Goal: Information Seeking & Learning: Learn about a topic

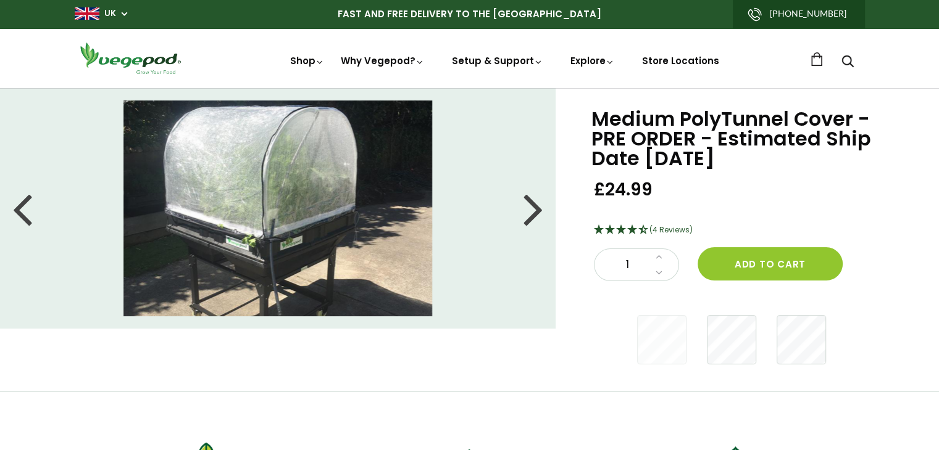
click at [530, 215] on div at bounding box center [533, 209] width 20 height 56
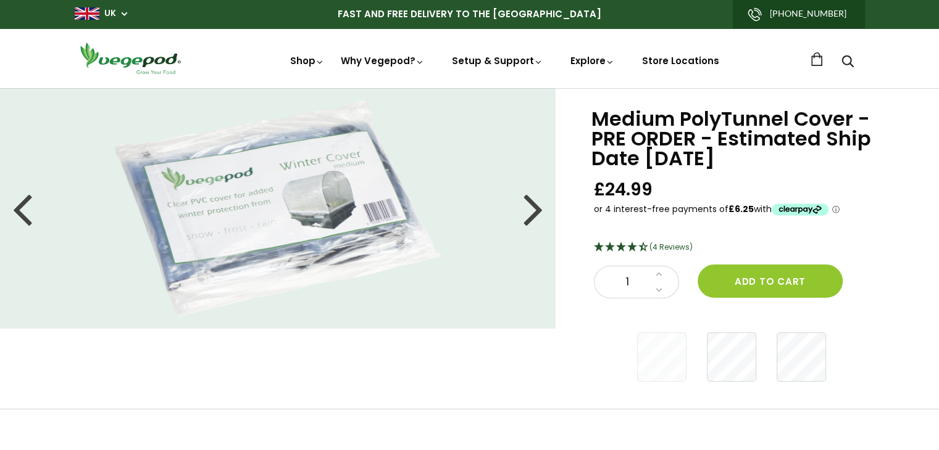
drag, startPoint x: 372, startPoint y: 181, endPoint x: 408, endPoint y: 187, distance: 36.9
click at [408, 187] on img at bounding box center [277, 209] width 327 height 216
click at [533, 213] on div at bounding box center [533, 209] width 20 height 56
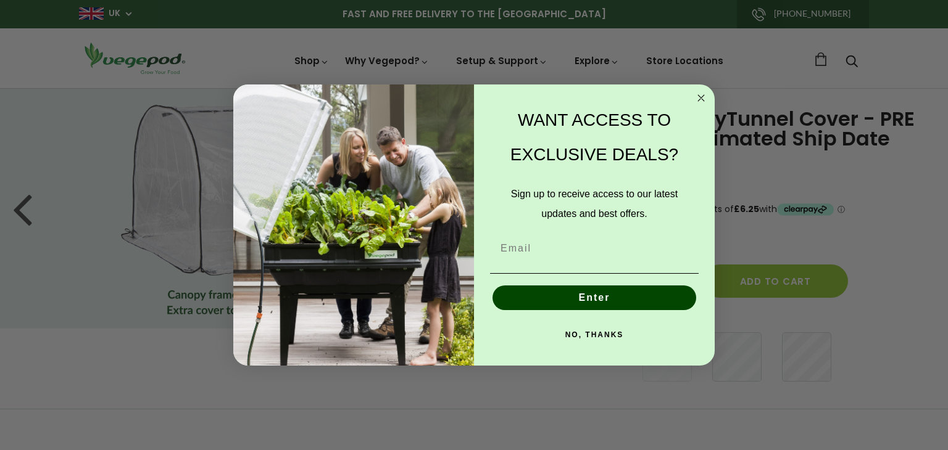
click at [700, 94] on circle "Close dialog" at bounding box center [701, 98] width 14 height 14
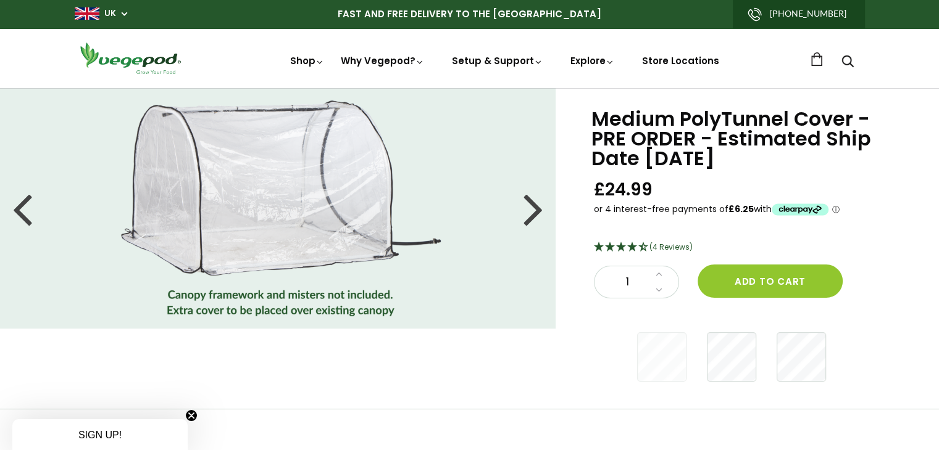
click at [529, 210] on div at bounding box center [533, 209] width 20 height 56
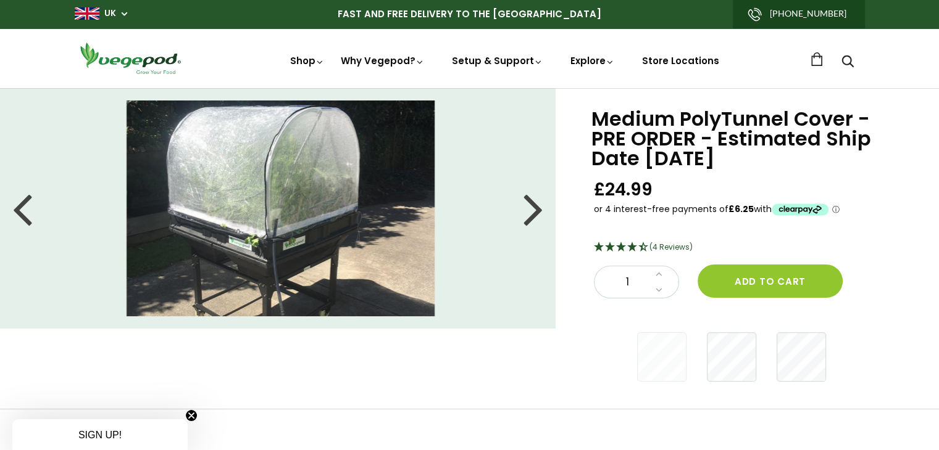
click at [529, 210] on div at bounding box center [533, 209] width 20 height 56
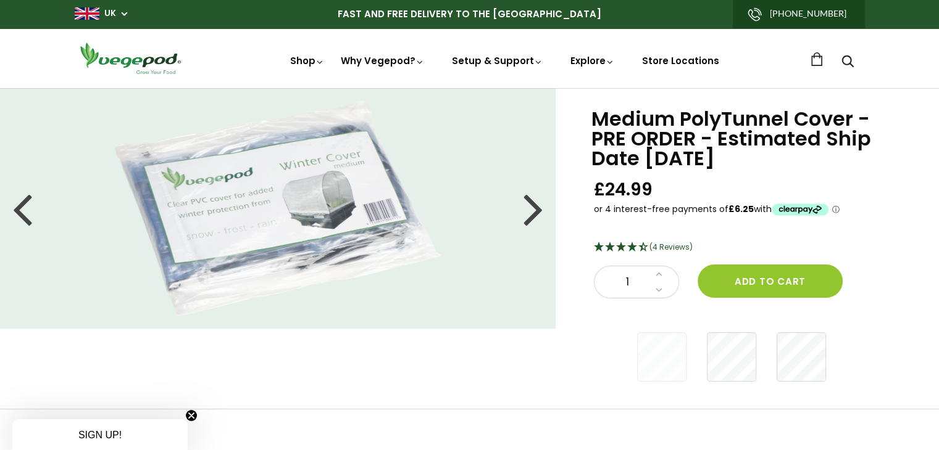
click at [529, 210] on div at bounding box center [533, 209] width 20 height 56
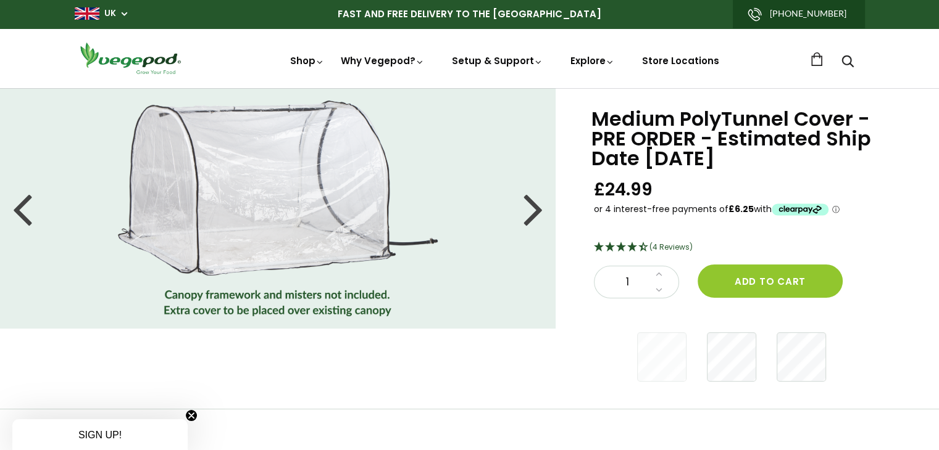
click at [529, 210] on div at bounding box center [533, 209] width 20 height 56
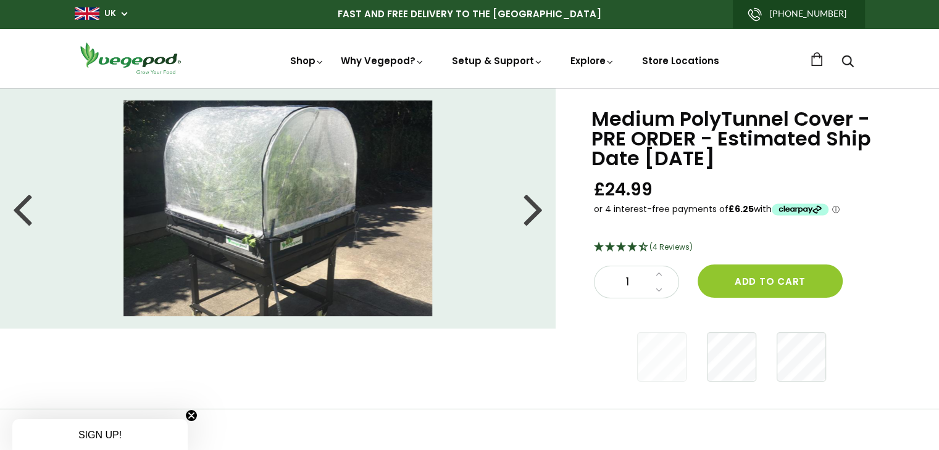
click at [529, 210] on div at bounding box center [533, 209] width 20 height 56
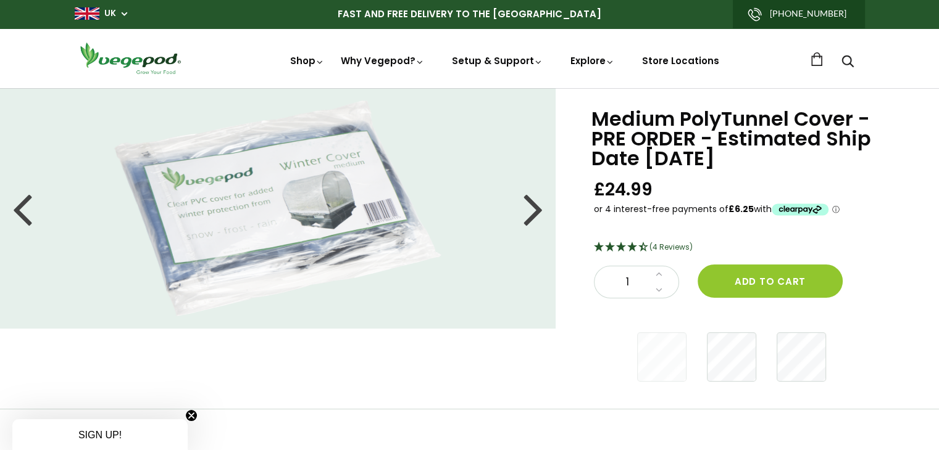
click at [529, 210] on div at bounding box center [533, 209] width 20 height 56
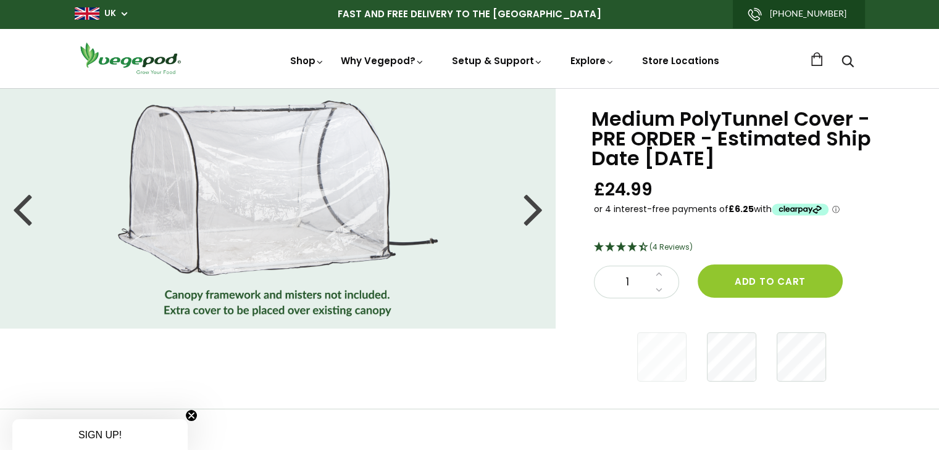
click at [529, 210] on div at bounding box center [533, 209] width 20 height 56
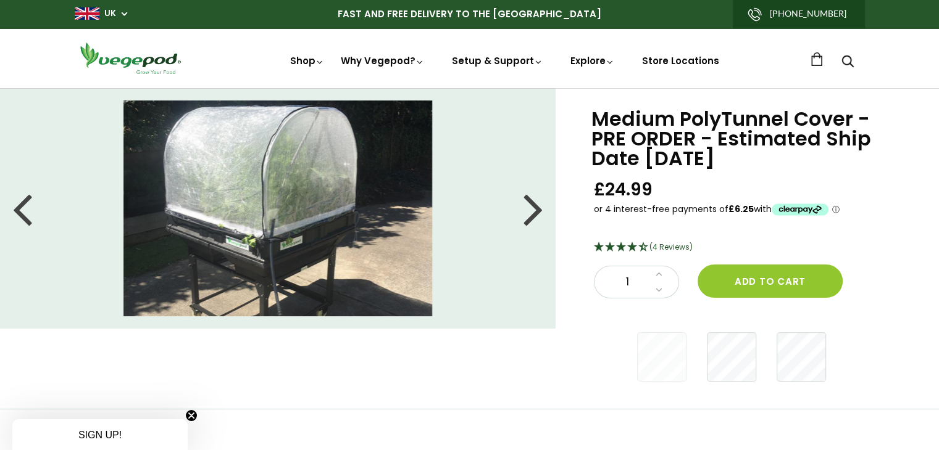
click at [529, 210] on div at bounding box center [533, 209] width 20 height 56
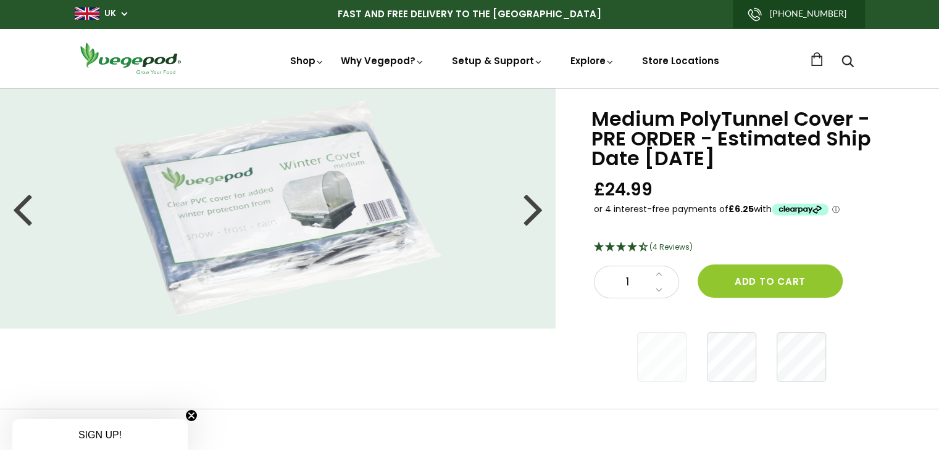
click at [529, 210] on div at bounding box center [533, 209] width 20 height 56
